Goal: Task Accomplishment & Management: Complete application form

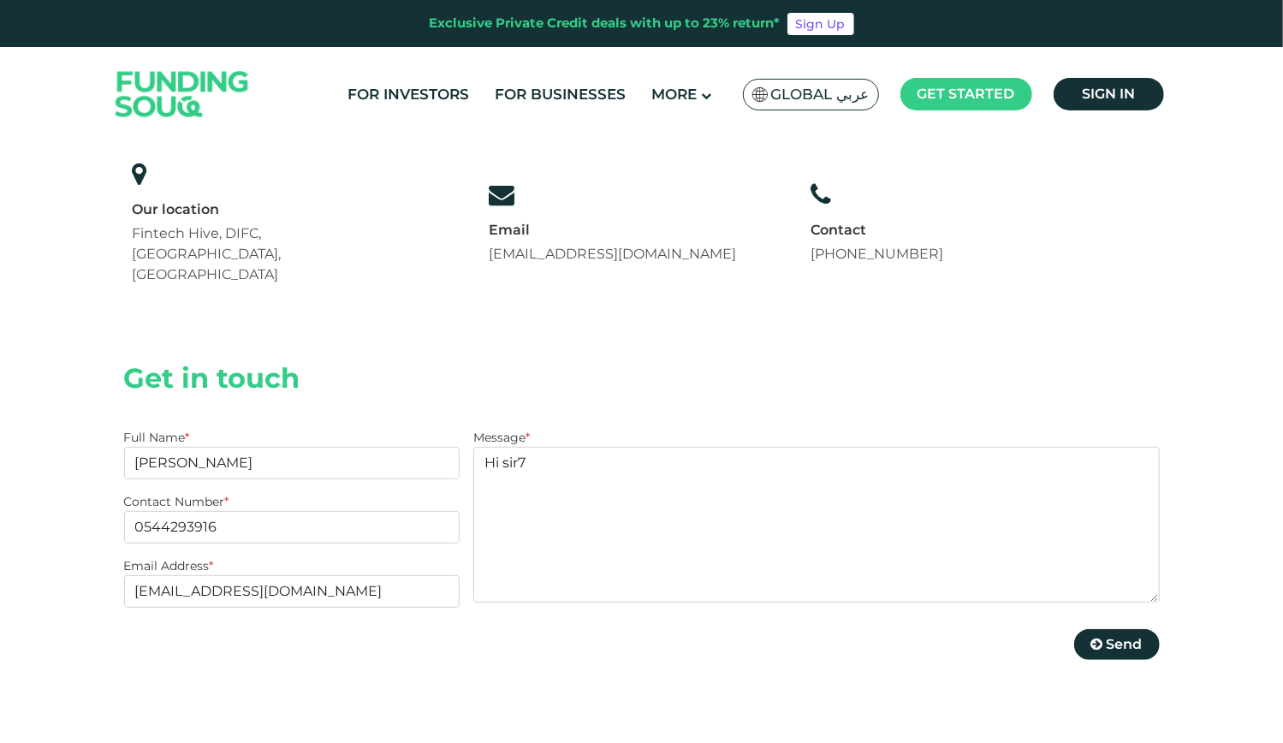
scroll to position [171, 0]
click at [960, 447] on textarea "Hi sir7" at bounding box center [816, 525] width 686 height 156
click at [847, 447] on textarea "Hi s" at bounding box center [816, 525] width 686 height 156
type textarea "H"
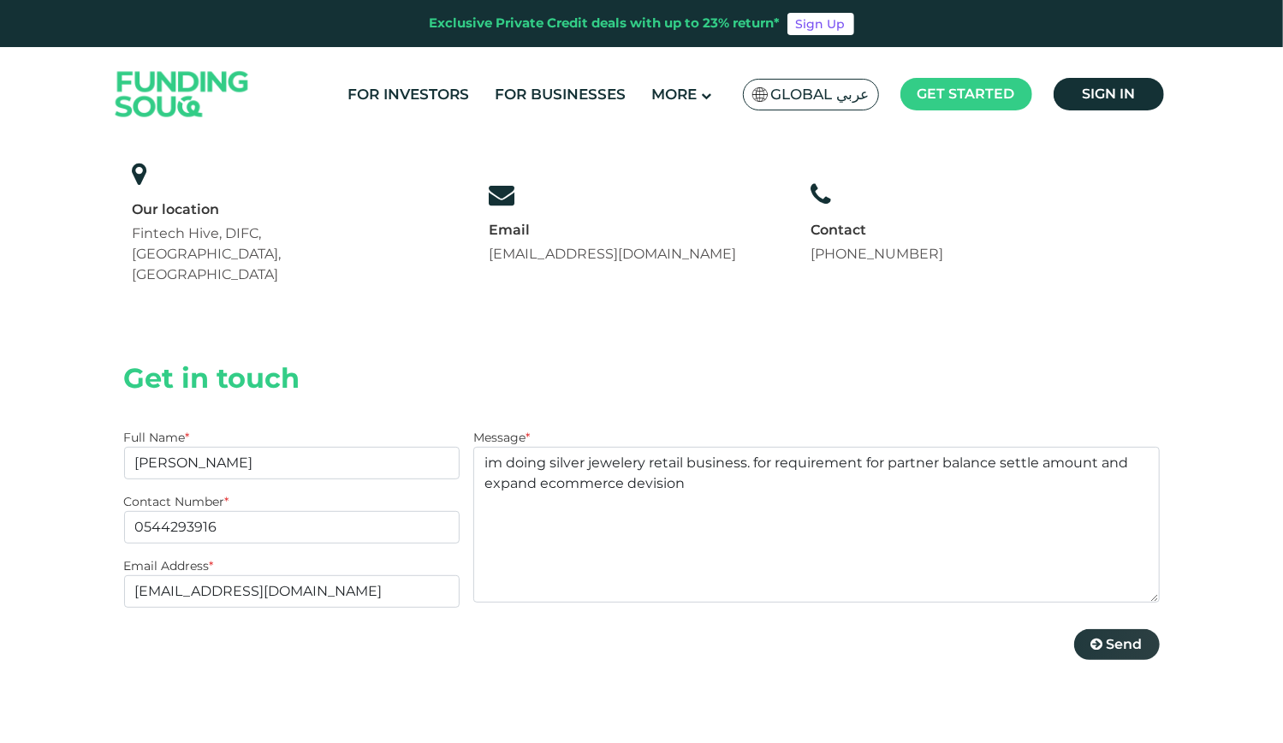
type textarea "im doing silver jewelery retail business. for requirement for partner balance s…"
click at [1138, 629] on button "Send" at bounding box center [1117, 644] width 86 height 31
click at [222, 511] on input "0544293916" at bounding box center [292, 527] width 336 height 33
click at [301, 507] on div "Full Name * FATHIMATH HANANA MAHSUFA Contact Number * 0544293916 Email Address …" at bounding box center [292, 556] width 336 height 254
click at [294, 511] on input "0544293916" at bounding box center [292, 527] width 336 height 33
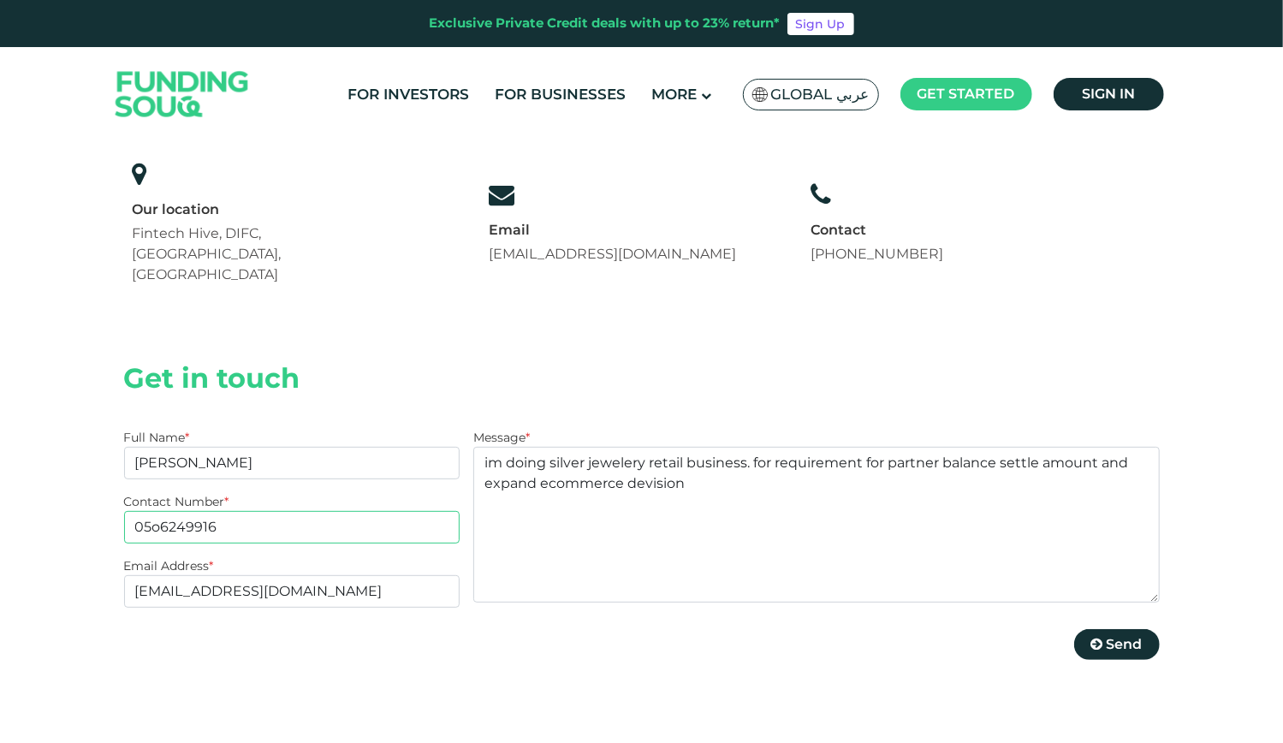
type input "05o6249916"
click at [1074, 629] on button "Send" at bounding box center [1117, 644] width 86 height 31
click at [1118, 636] on span "Send" at bounding box center [1125, 644] width 36 height 16
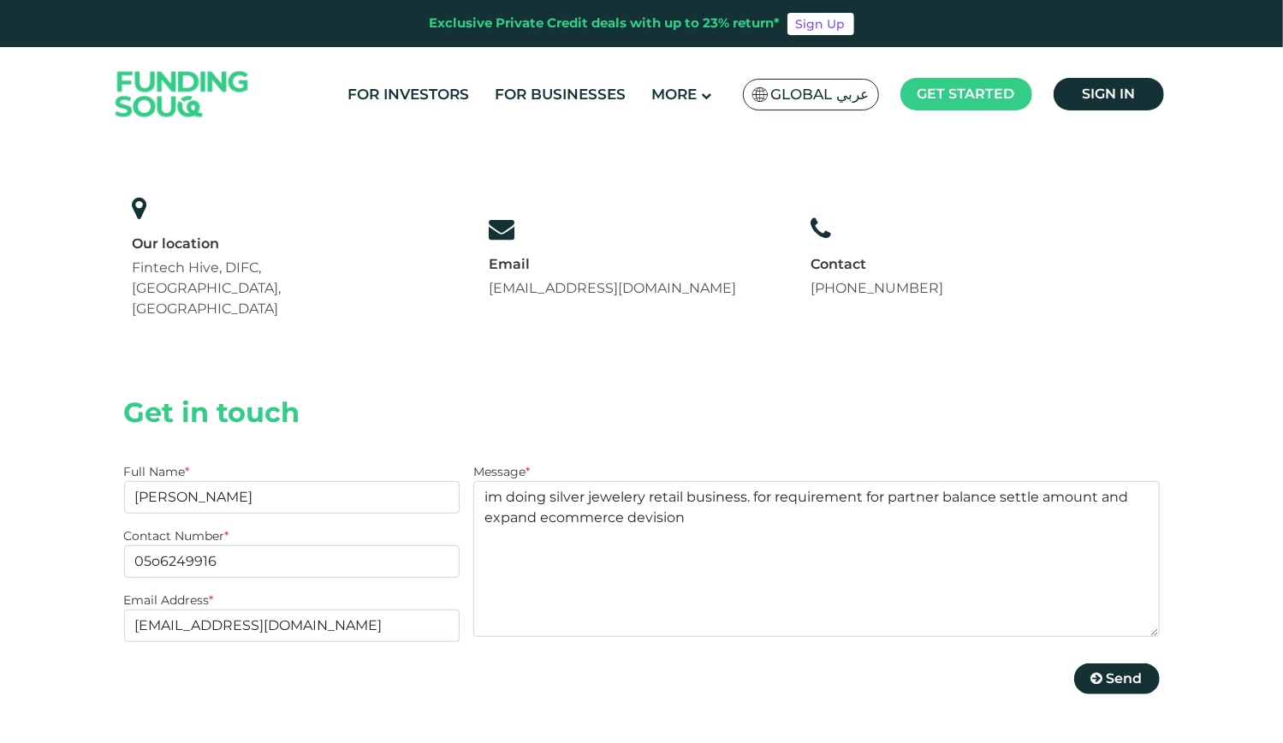
scroll to position [257, 0]
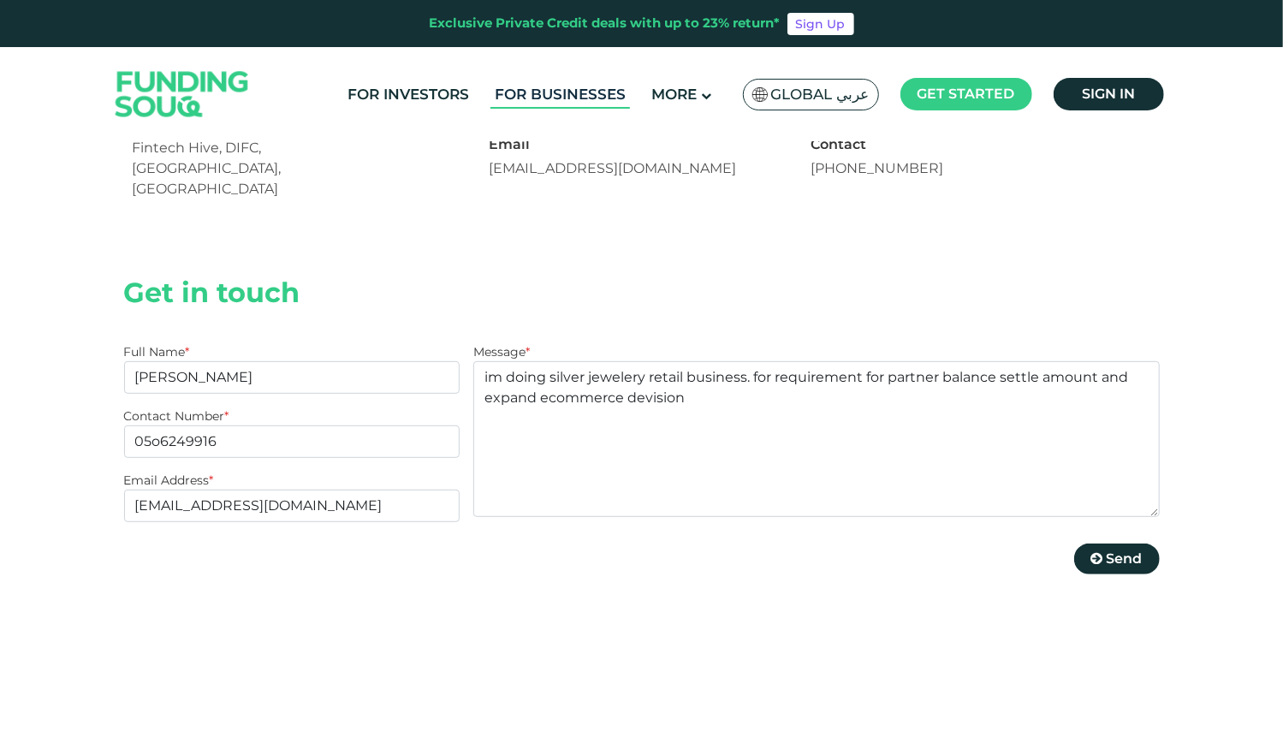
click at [602, 87] on link "For Businesses" at bounding box center [560, 94] width 140 height 28
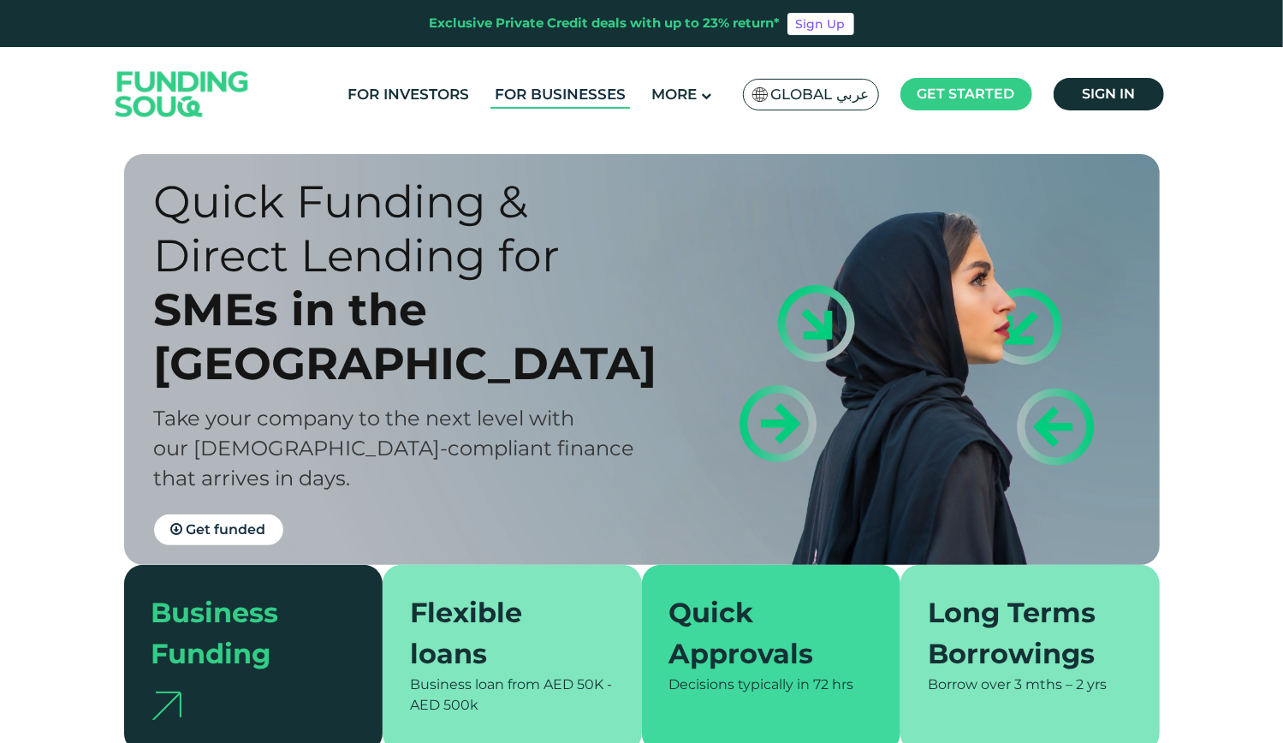
click at [586, 98] on link "For Businesses" at bounding box center [560, 94] width 140 height 28
